Goal: Task Accomplishment & Management: Manage account settings

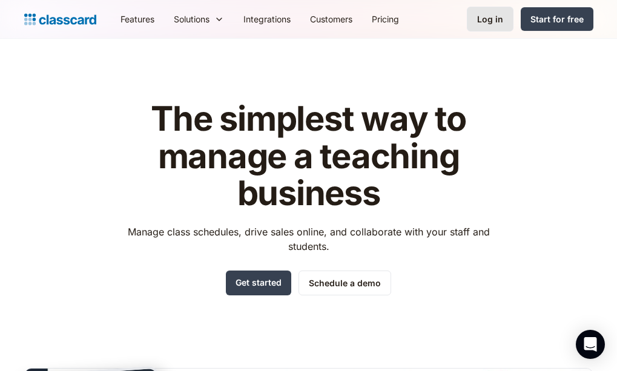
click at [494, 18] on div "Log in" at bounding box center [490, 19] width 26 height 13
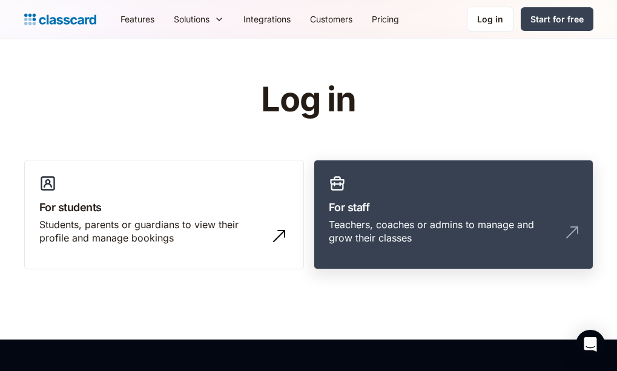
click at [362, 217] on link "For staff Teachers, coaches or admins to manage and grow their classes" at bounding box center [453, 215] width 280 height 110
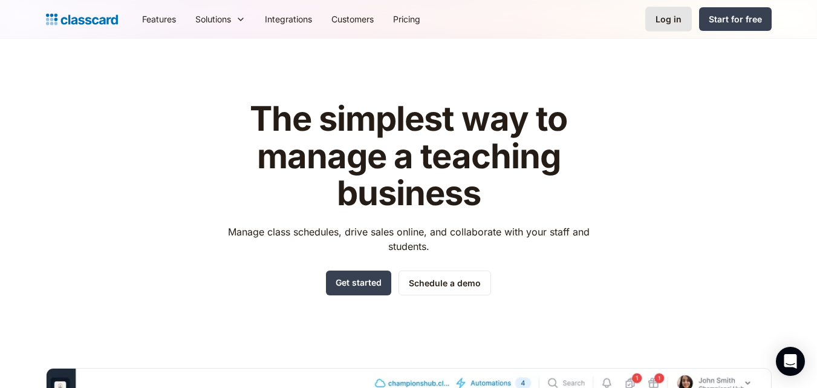
click at [672, 21] on div "Log in" at bounding box center [669, 19] width 26 height 13
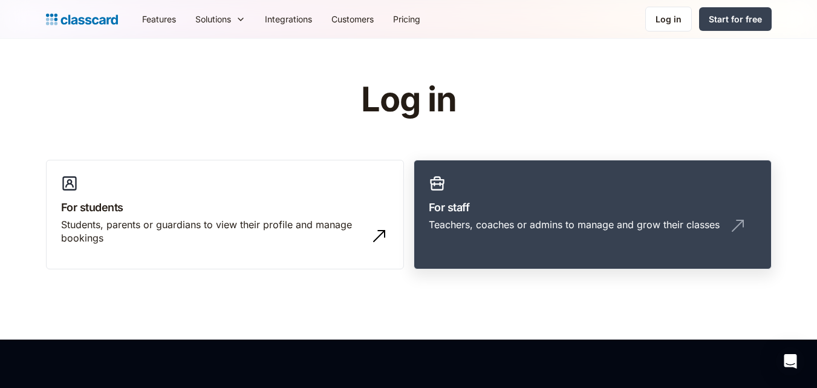
click at [465, 209] on h3 "For staff" at bounding box center [593, 207] width 328 height 16
